Goal: Navigation & Orientation: Find specific page/section

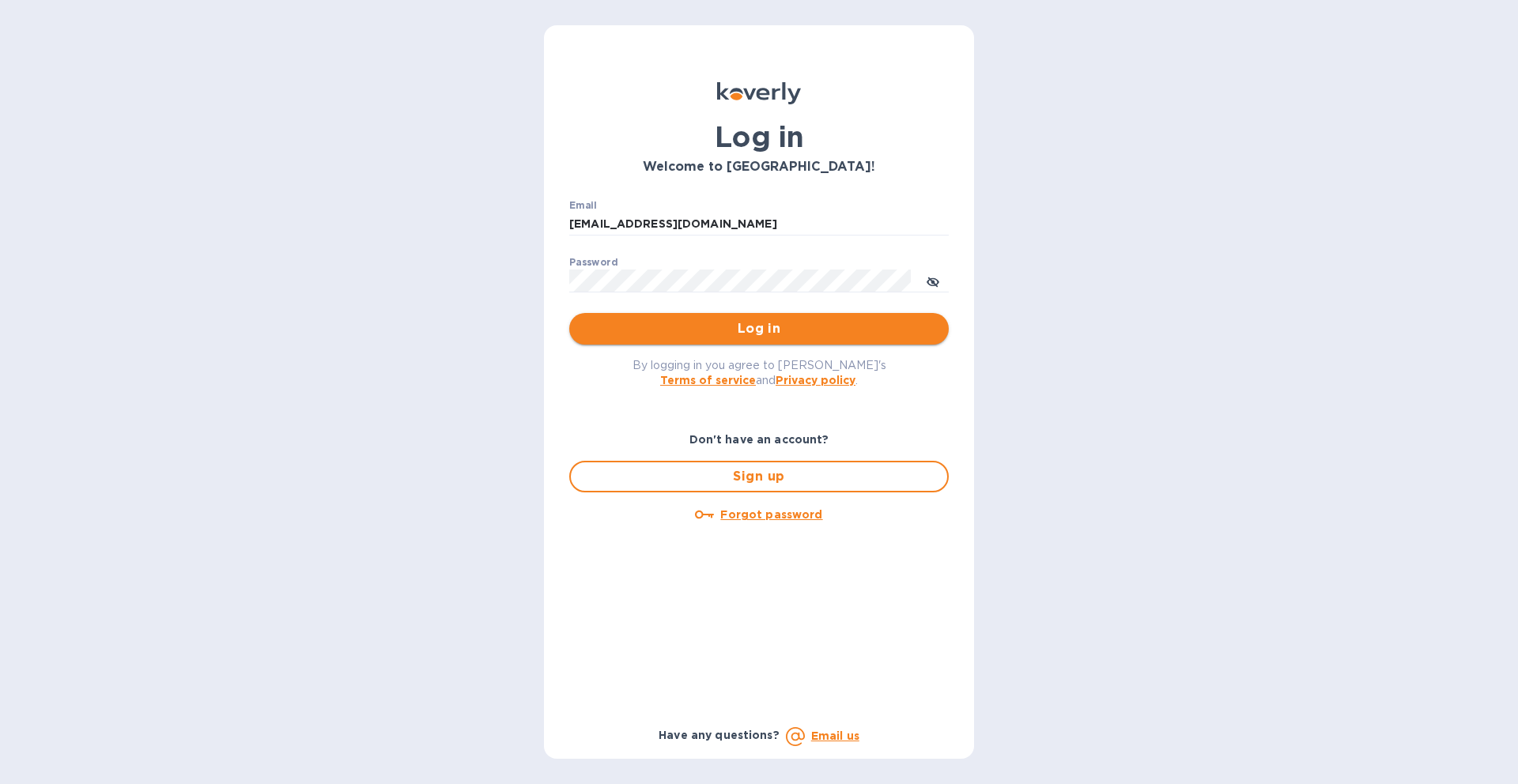
click at [754, 331] on span "Log in" at bounding box center [759, 329] width 354 height 19
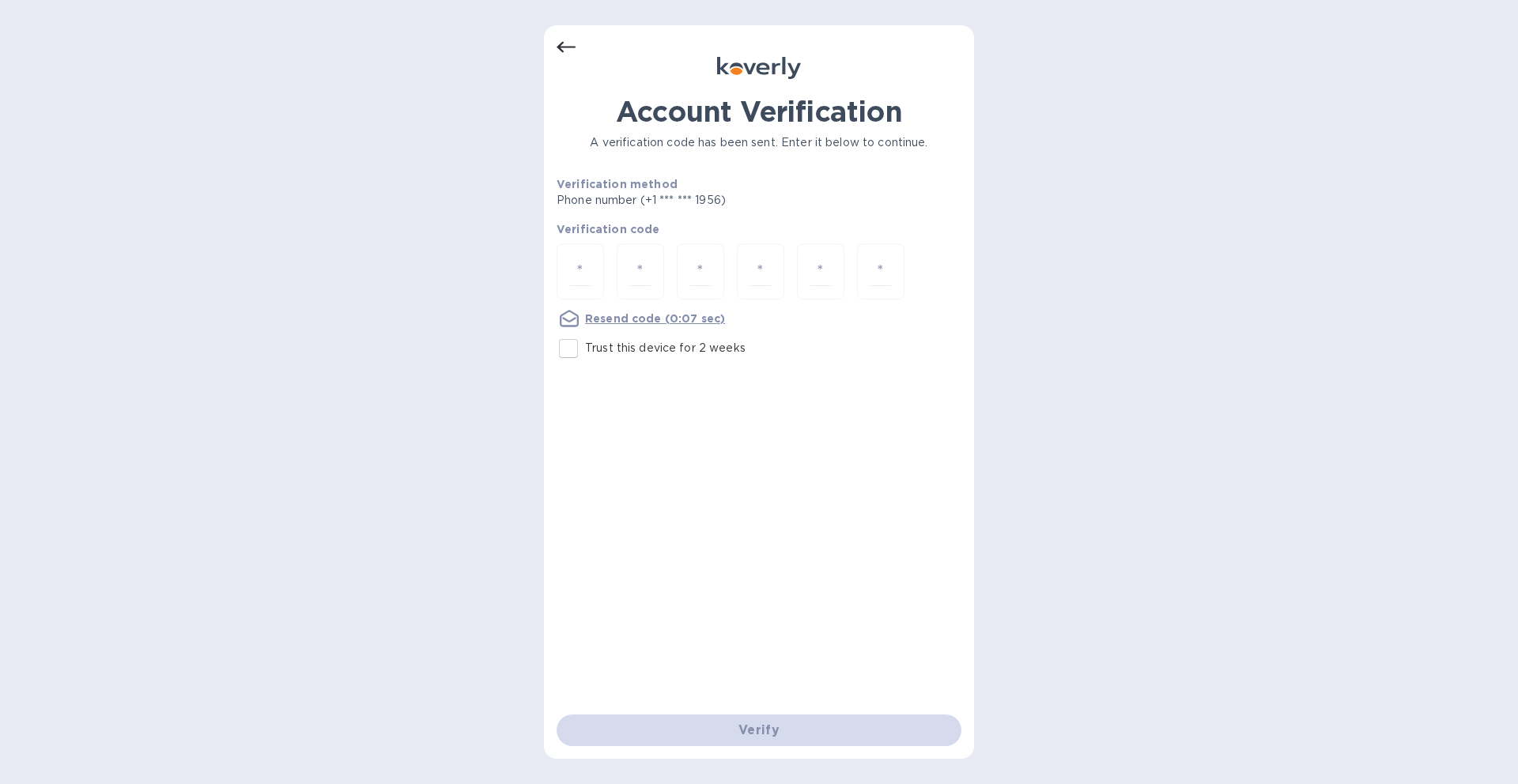
click at [578, 349] on input "Trust this device for 2 weeks" at bounding box center [568, 348] width 34 height 34
checkbox input "true"
click at [574, 271] on input "number" at bounding box center [579, 271] width 20 height 29
paste input "7"
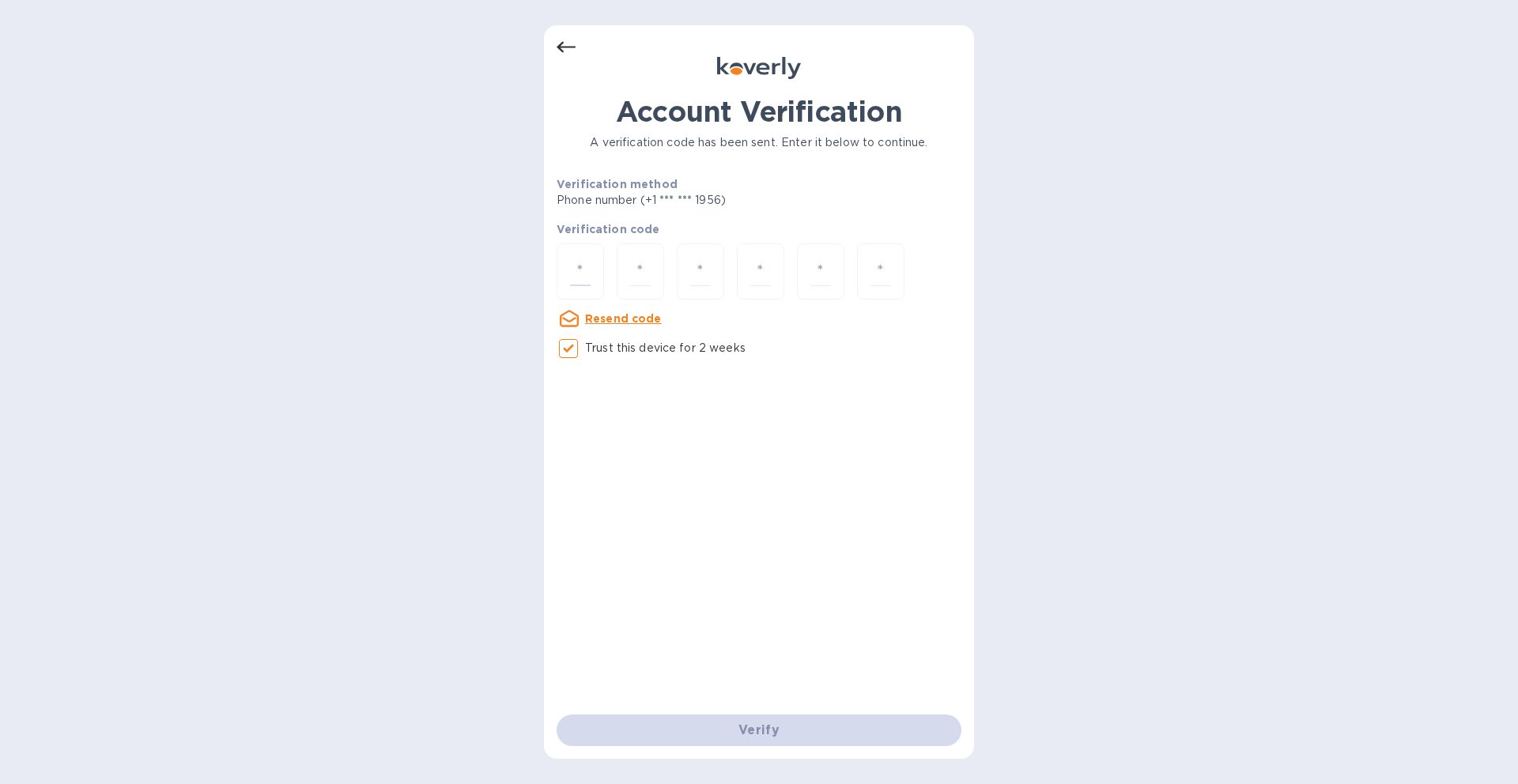
type input "7"
type input "1"
type input "4"
type input "5"
type input "2"
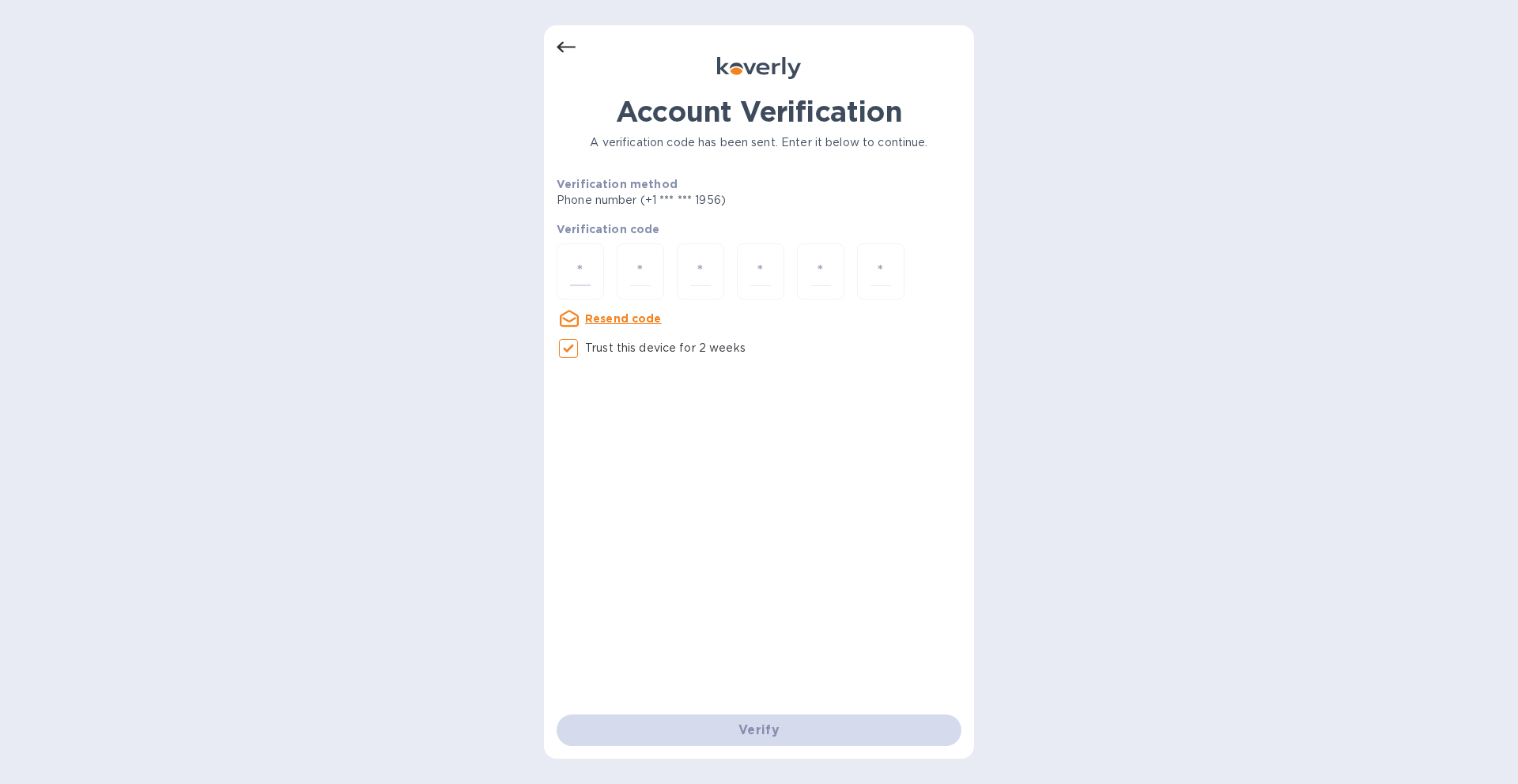
type input "0"
